Goal: Ask a question

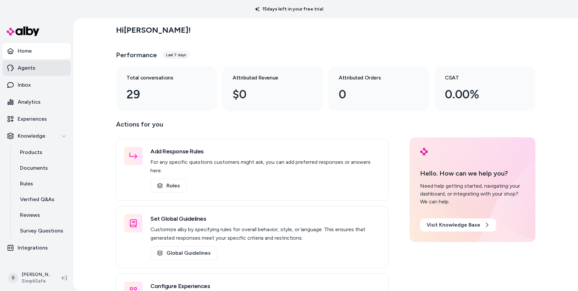
click at [35, 70] on link "Agents" at bounding box center [37, 68] width 68 height 16
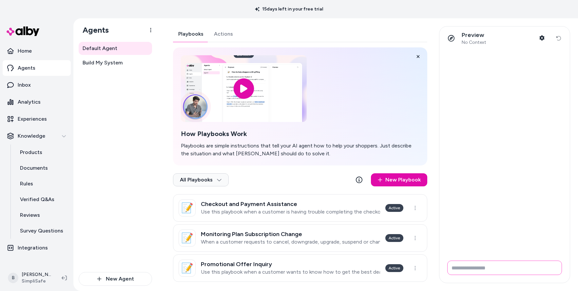
click at [484, 267] on input "Write your prompt here" at bounding box center [504, 268] width 115 height 14
type input "**********"
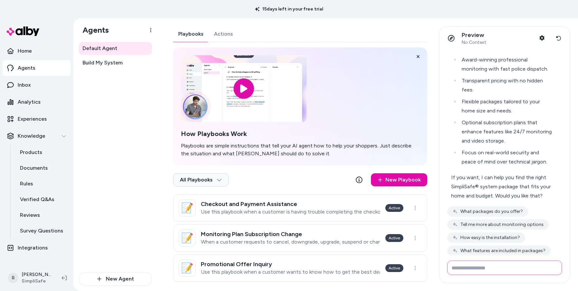
scroll to position [133, 0]
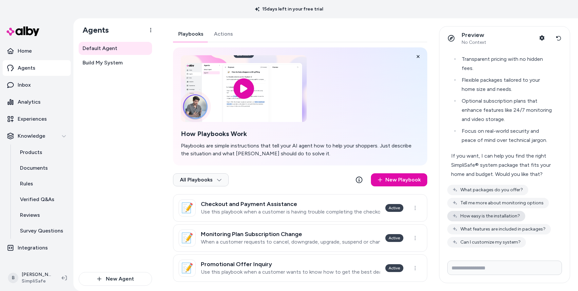
click at [501, 215] on button "How easy is the installation?" at bounding box center [486, 216] width 78 height 10
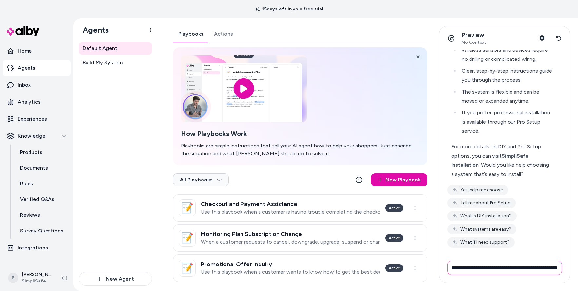
scroll to position [0, 32]
type input "**********"
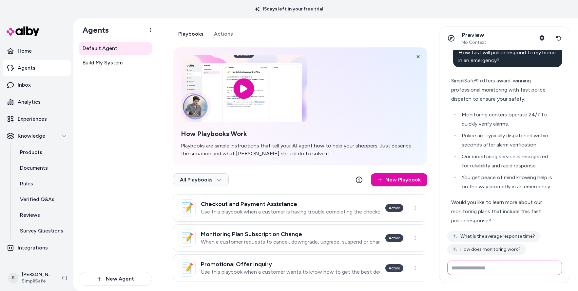
scroll to position [496, 0]
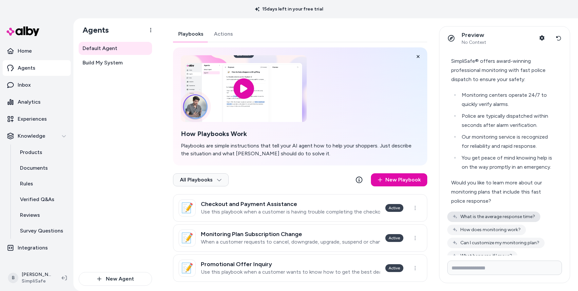
click at [495, 222] on button "What is the average response time?" at bounding box center [493, 217] width 93 height 10
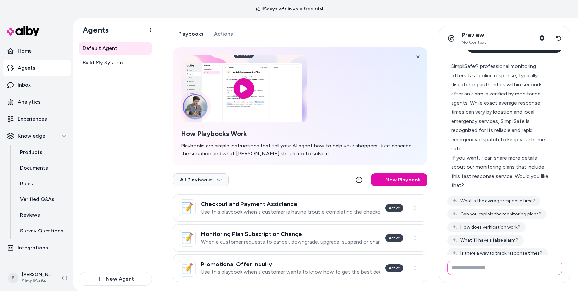
scroll to position [701, 0]
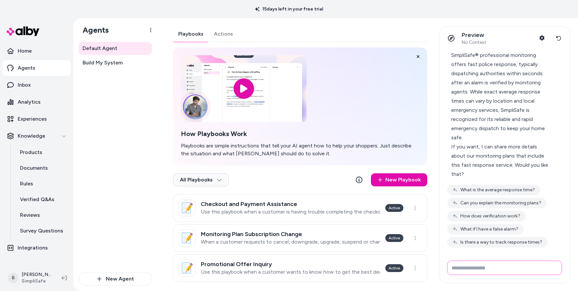
click at [494, 270] on input "Write your prompt here" at bounding box center [504, 268] width 115 height 14
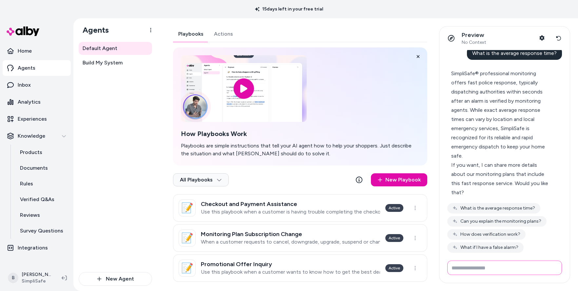
scroll to position [634, 0]
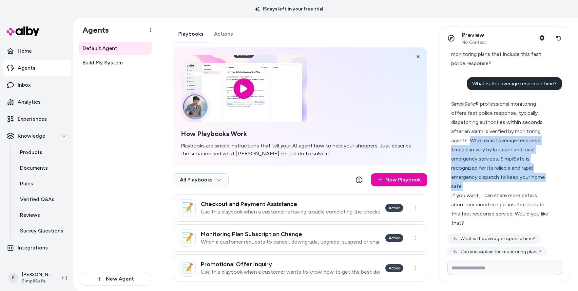
drag, startPoint x: 523, startPoint y: 132, endPoint x: 492, endPoint y: 174, distance: 52.3
click at [492, 174] on div "SimpliSafe® professional monitoring offers fast police response, typically disp…" at bounding box center [501, 146] width 101 height 92
copy div "While exact average response times can vary by location and local emergency ser…"
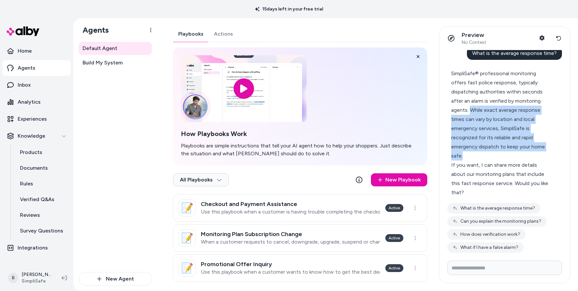
scroll to position [683, 0]
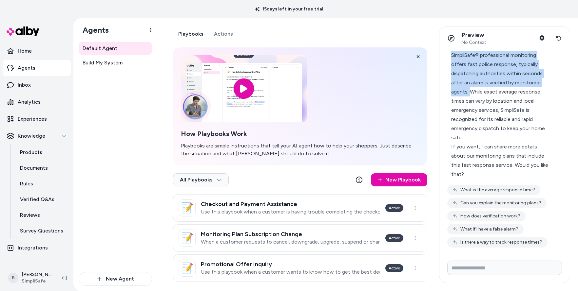
drag, startPoint x: 451, startPoint y: 73, endPoint x: 470, endPoint y: 109, distance: 40.9
click at [470, 109] on div "SimpliSafe® professional monitoring offers fast police response, typically disp…" at bounding box center [501, 97] width 101 height 92
copy div "SimpliSafe® professional monitoring offers fast police response, typically disp…"
